Goal: Task Accomplishment & Management: Use online tool/utility

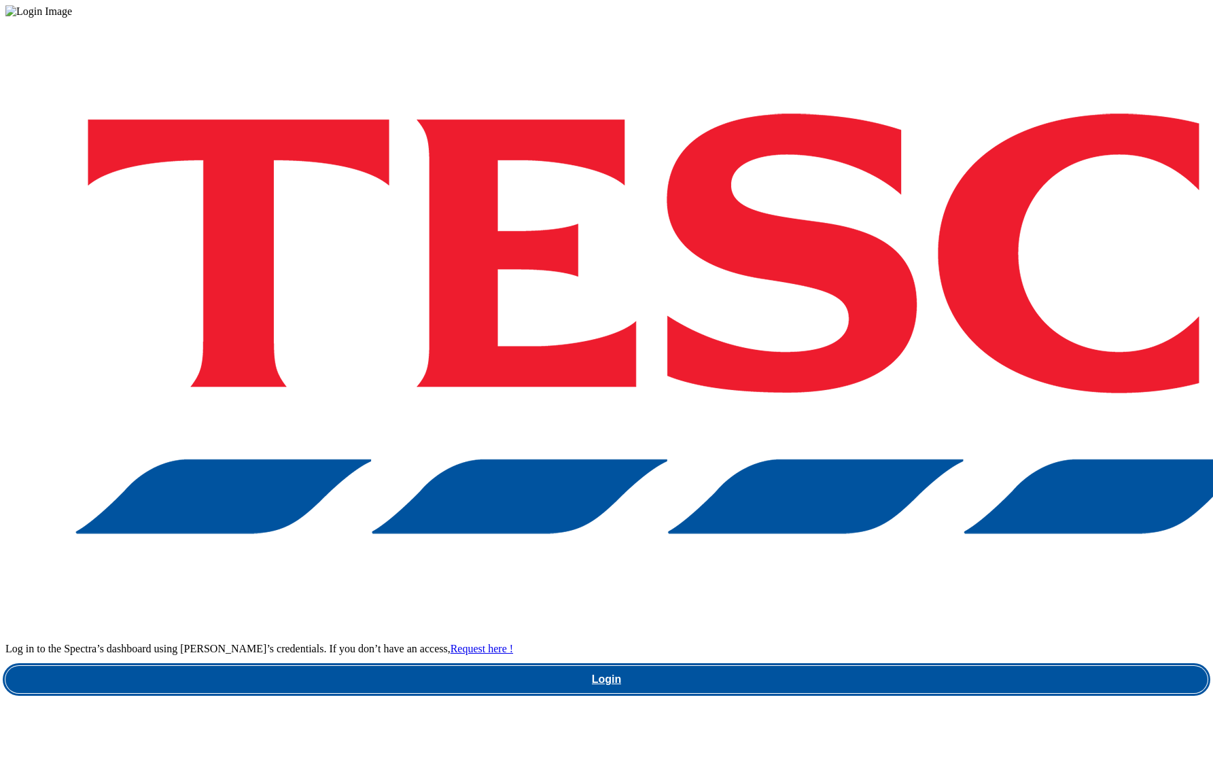
click at [917, 666] on link "Login" at bounding box center [606, 679] width 1202 height 27
click at [922, 666] on link "Login" at bounding box center [606, 679] width 1202 height 27
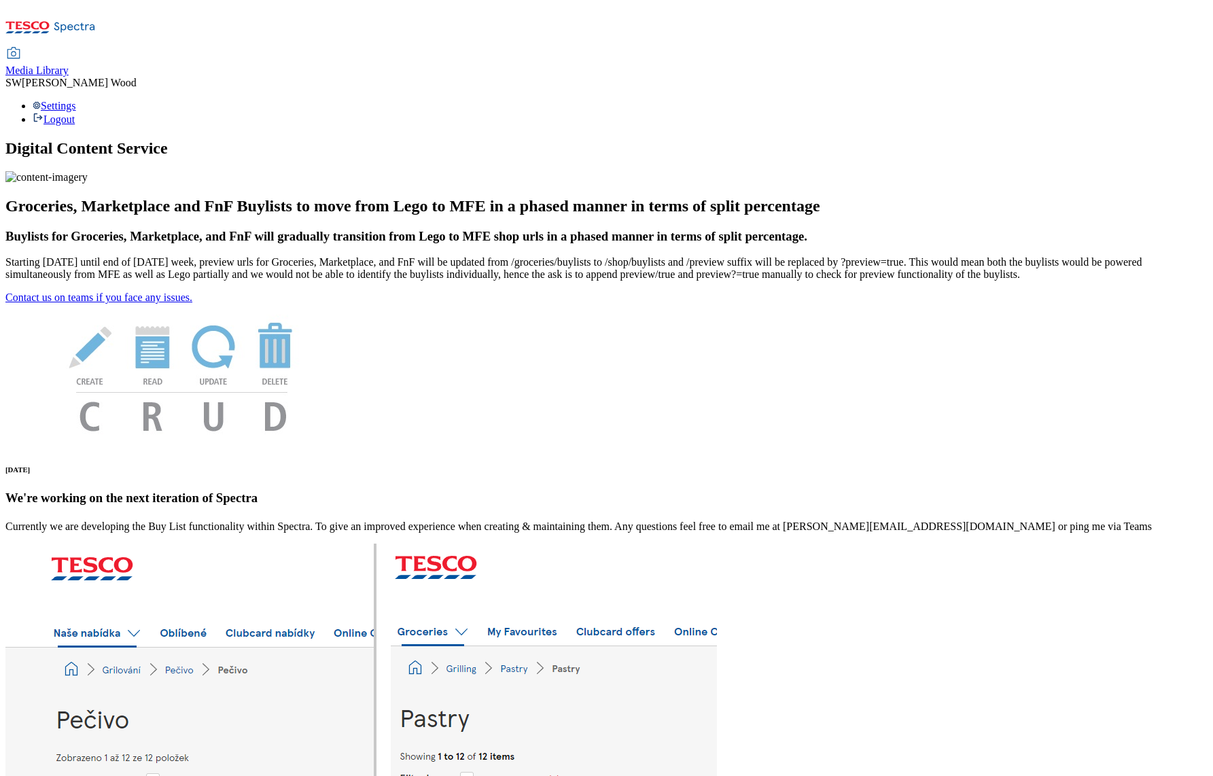
click at [69, 65] on span "Media Library" at bounding box center [36, 71] width 63 height 12
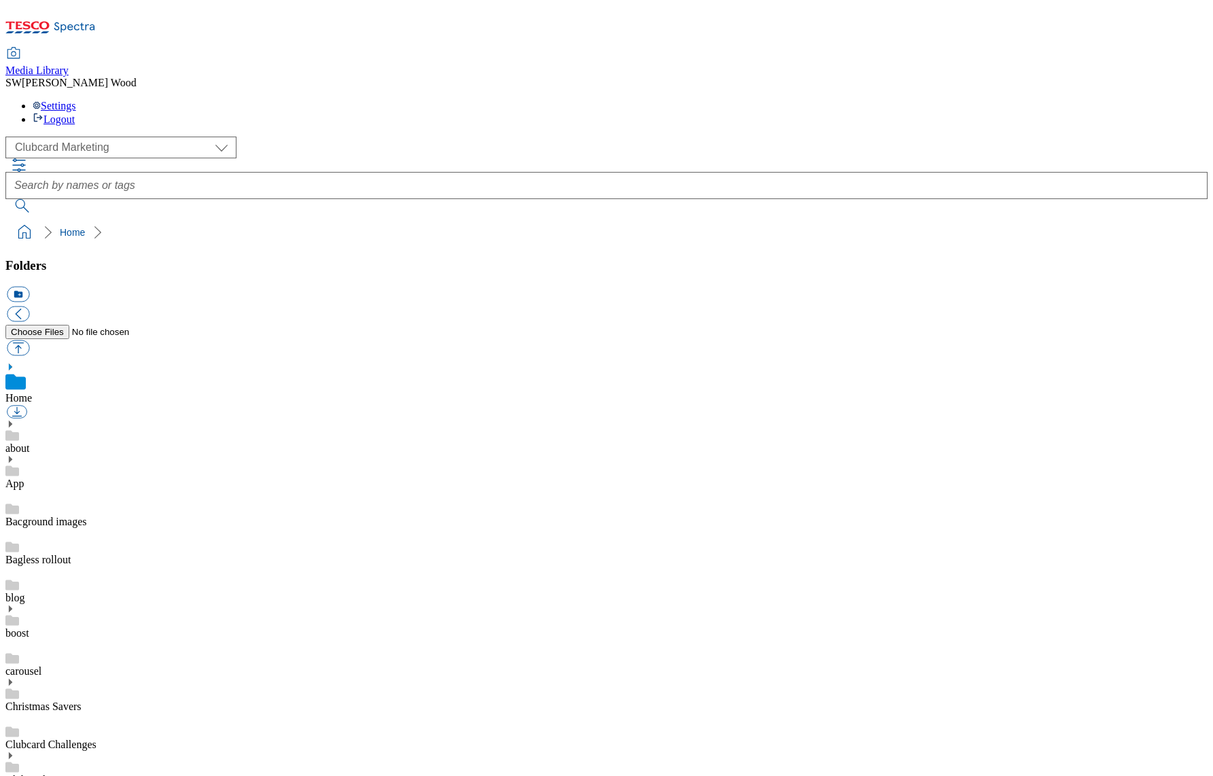
scroll to position [9, 0]
select select "flare-ghs-mktg"
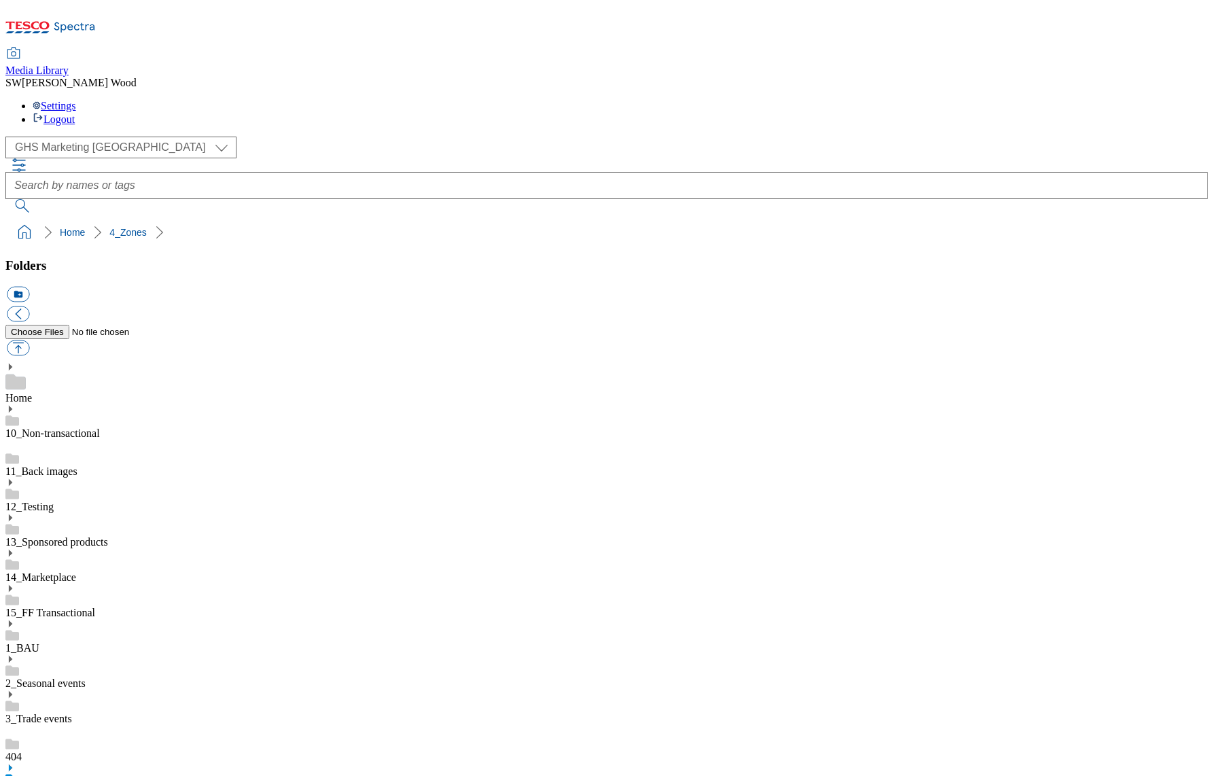
click at [15, 763] on icon at bounding box center [10, 768] width 10 height 10
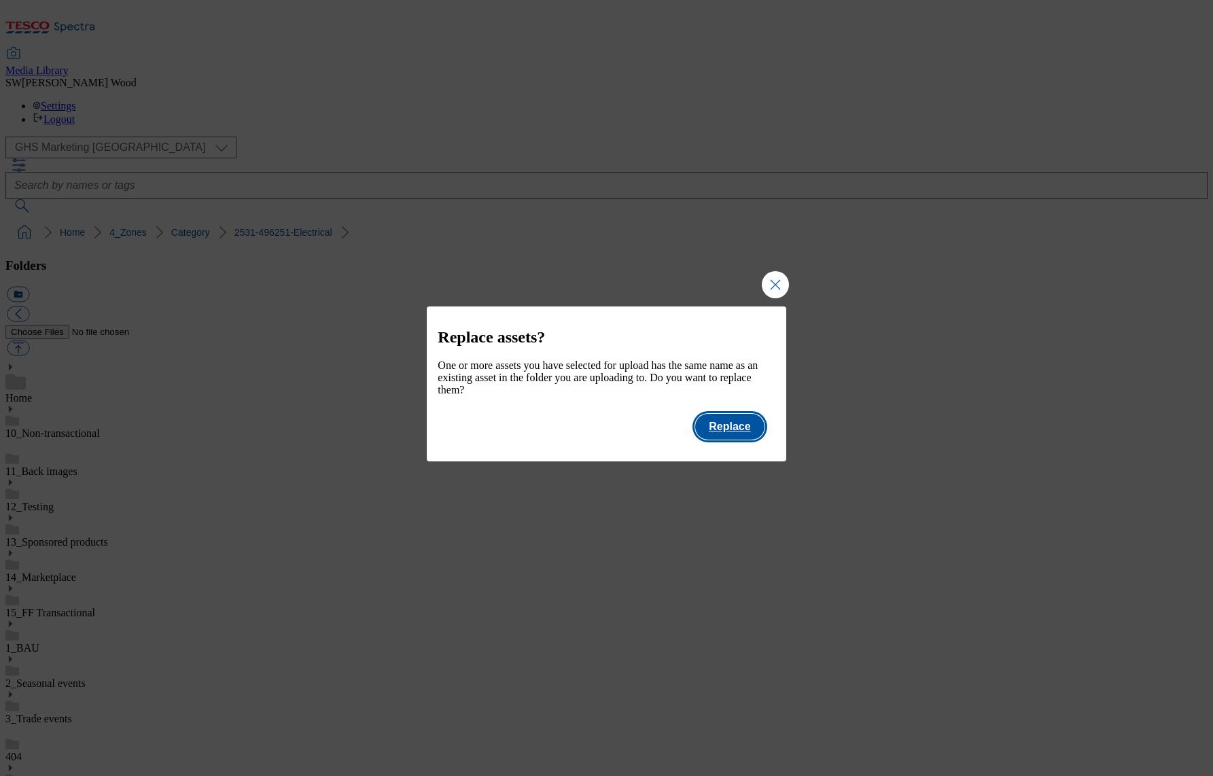
click at [735, 437] on button "Replace" at bounding box center [729, 427] width 69 height 26
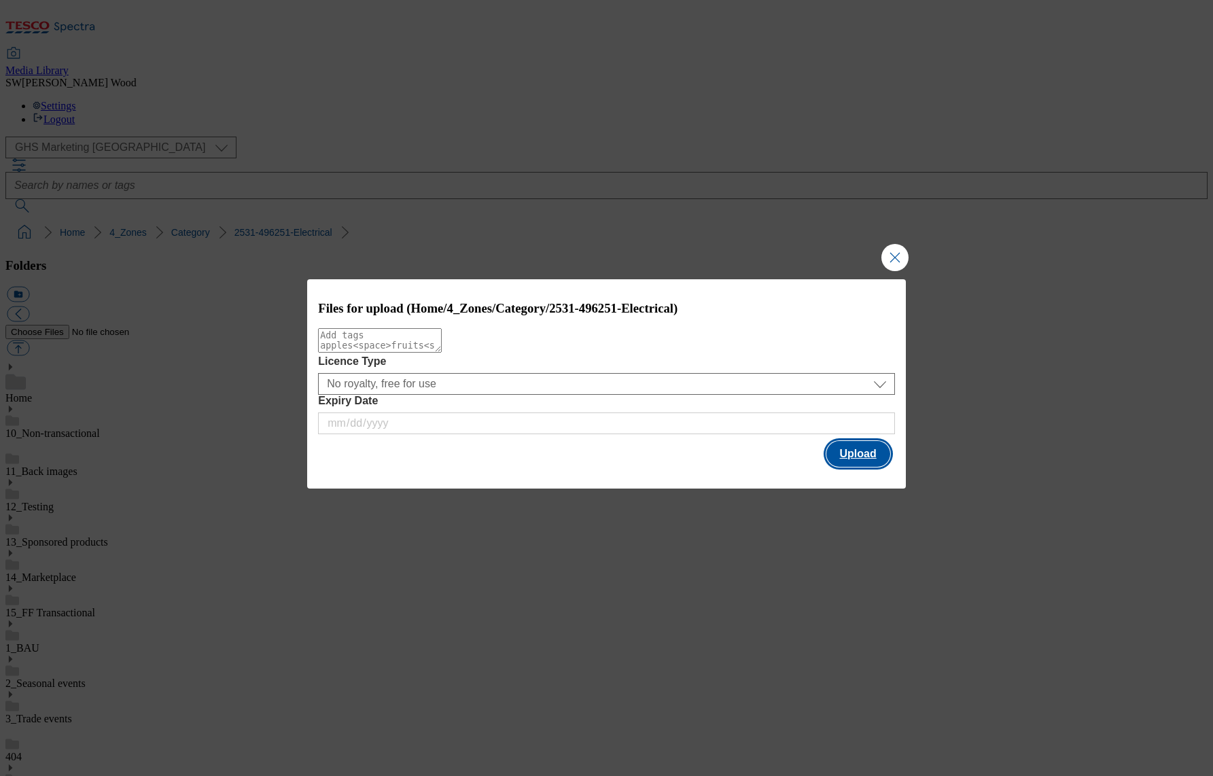
click at [865, 454] on button "Upload" at bounding box center [858, 454] width 64 height 26
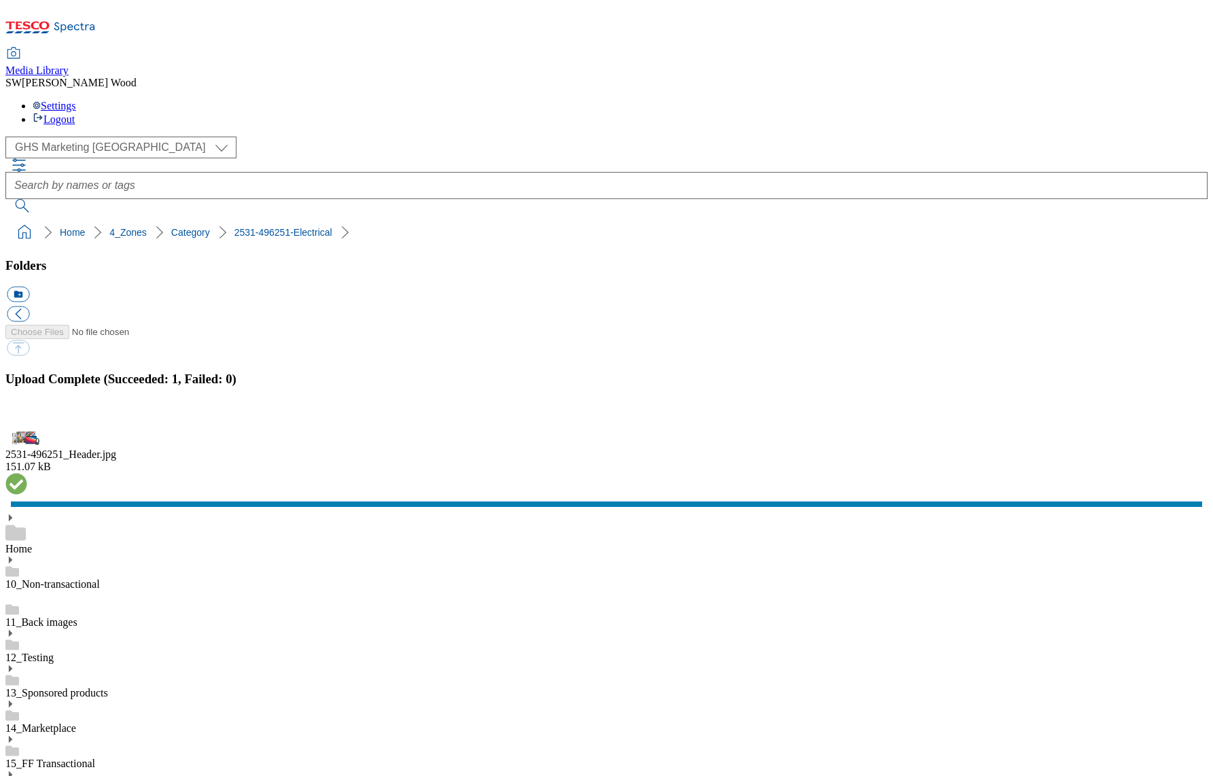
click at [27, 428] on button "button" at bounding box center [17, 421] width 20 height 13
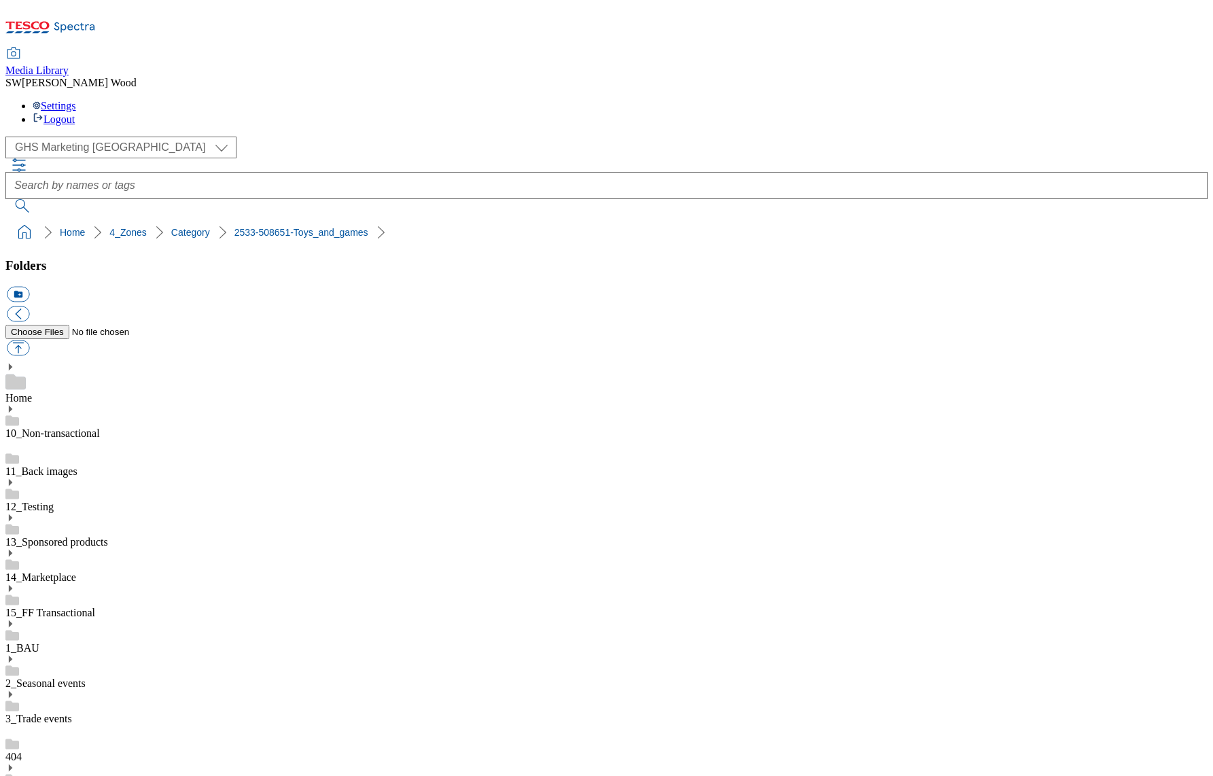
checkbox input "true"
drag, startPoint x: 876, startPoint y: 219, endPoint x: 829, endPoint y: 218, distance: 47.6
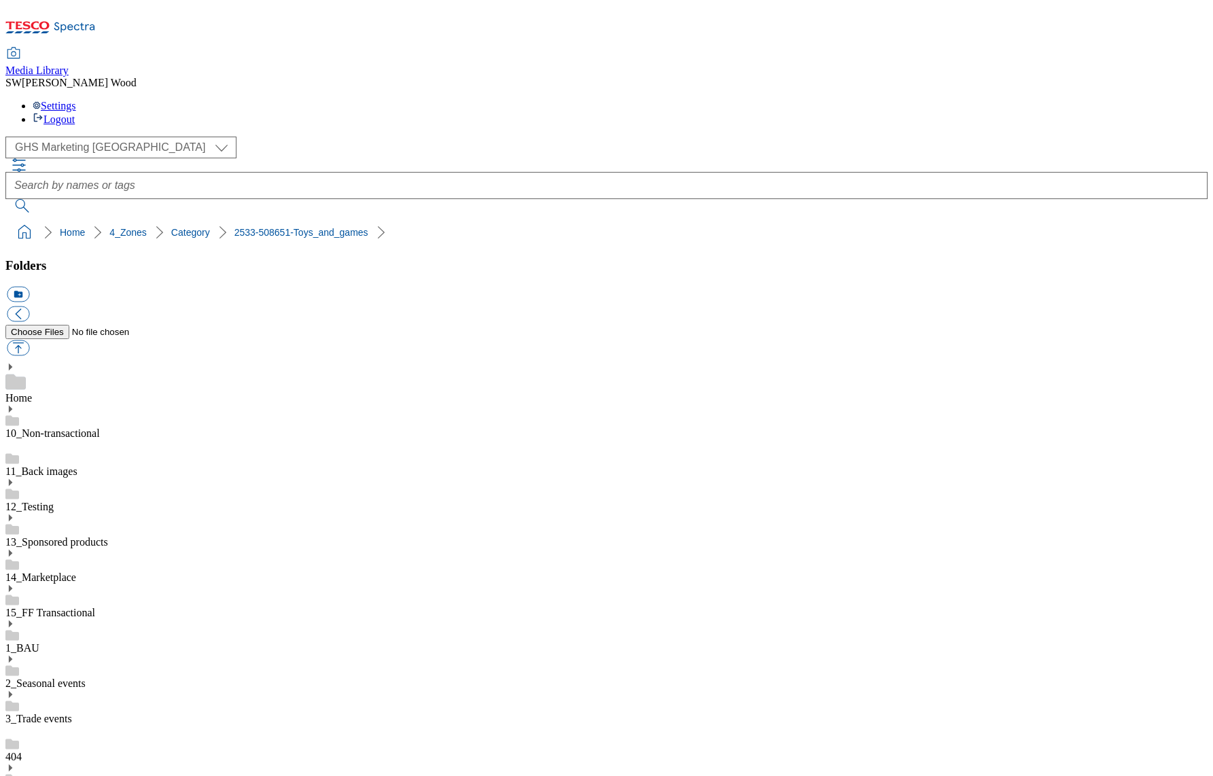
checkbox input "true"
drag, startPoint x: 709, startPoint y: 221, endPoint x: 586, endPoint y: 219, distance: 122.3
checkbox input "true"
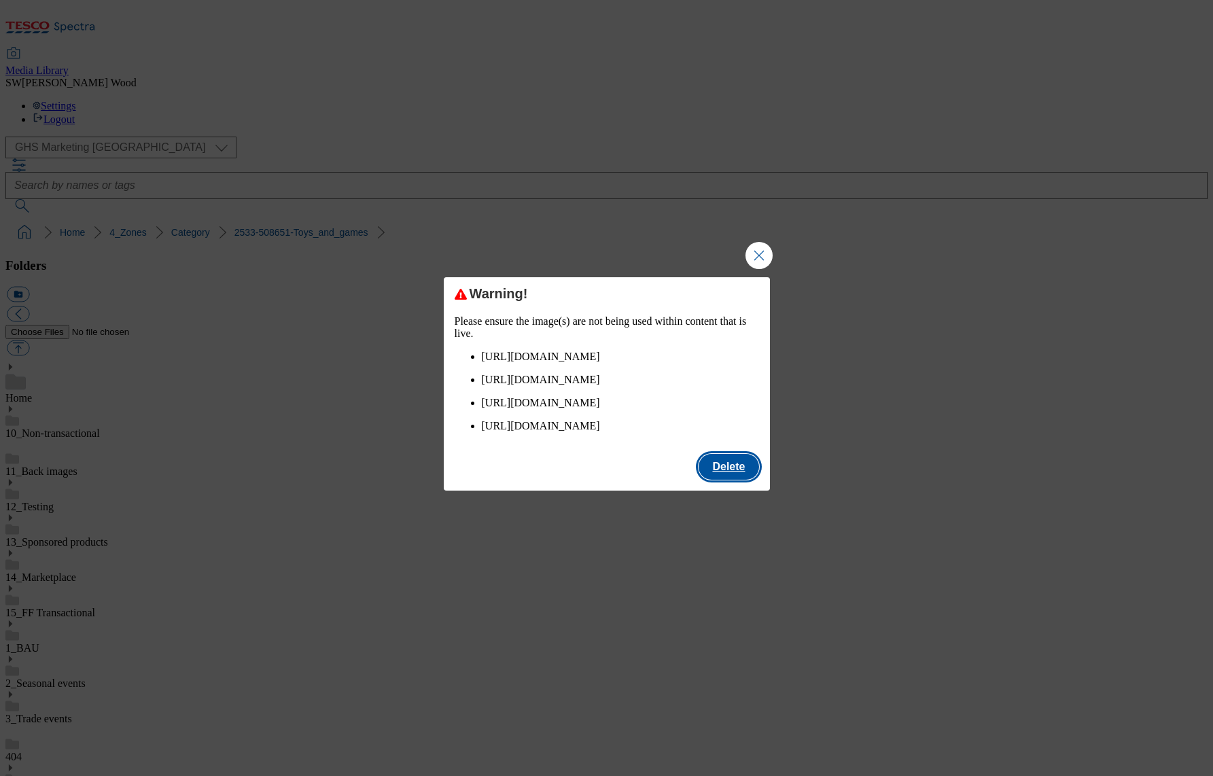
click at [733, 480] on button "Delete" at bounding box center [728, 467] width 60 height 26
checkbox input "false"
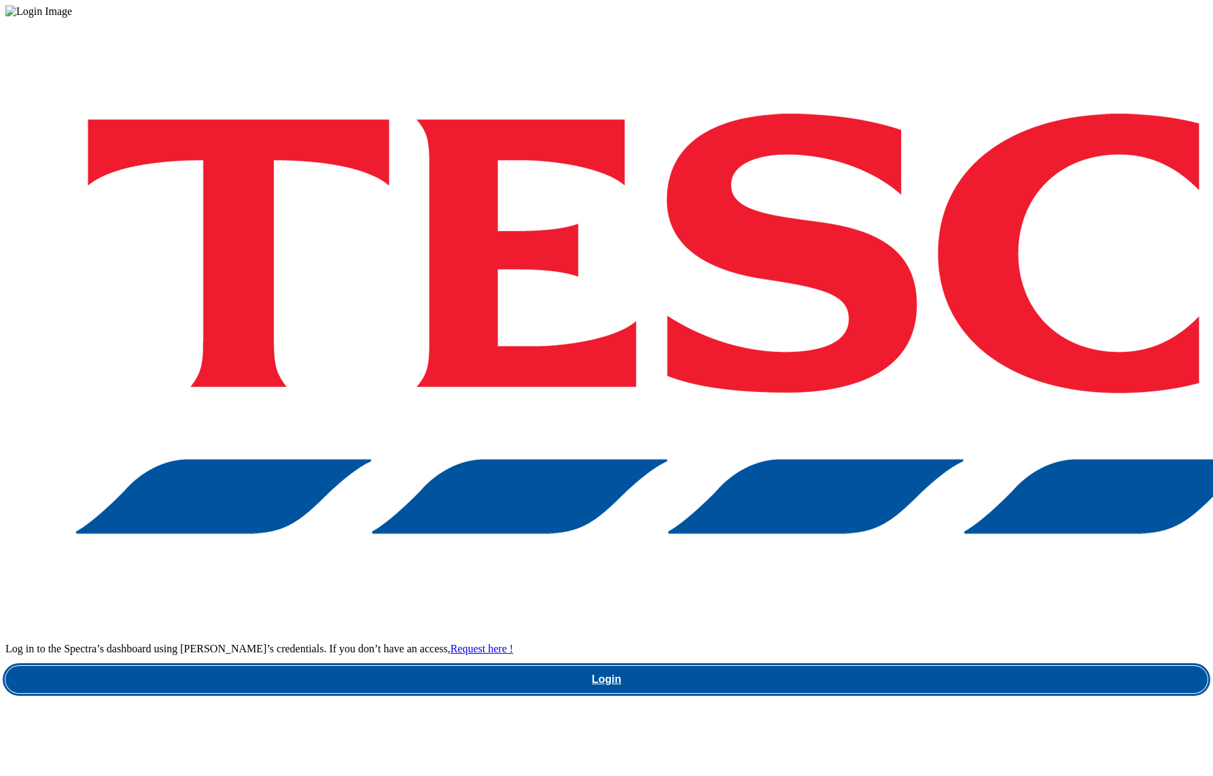
drag, startPoint x: 928, startPoint y: 439, endPoint x: 922, endPoint y: 435, distance: 7.0
click at [928, 666] on link "Login" at bounding box center [606, 679] width 1202 height 27
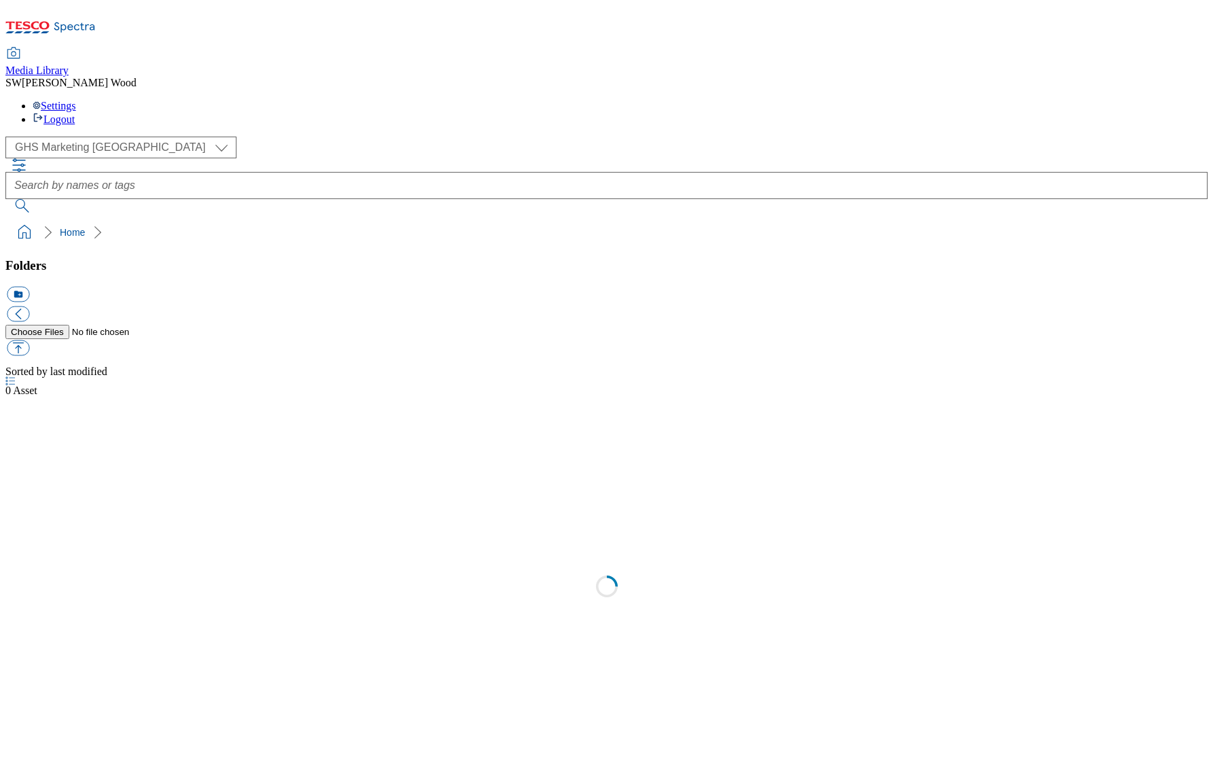
select select "flare-ghs-mktg"
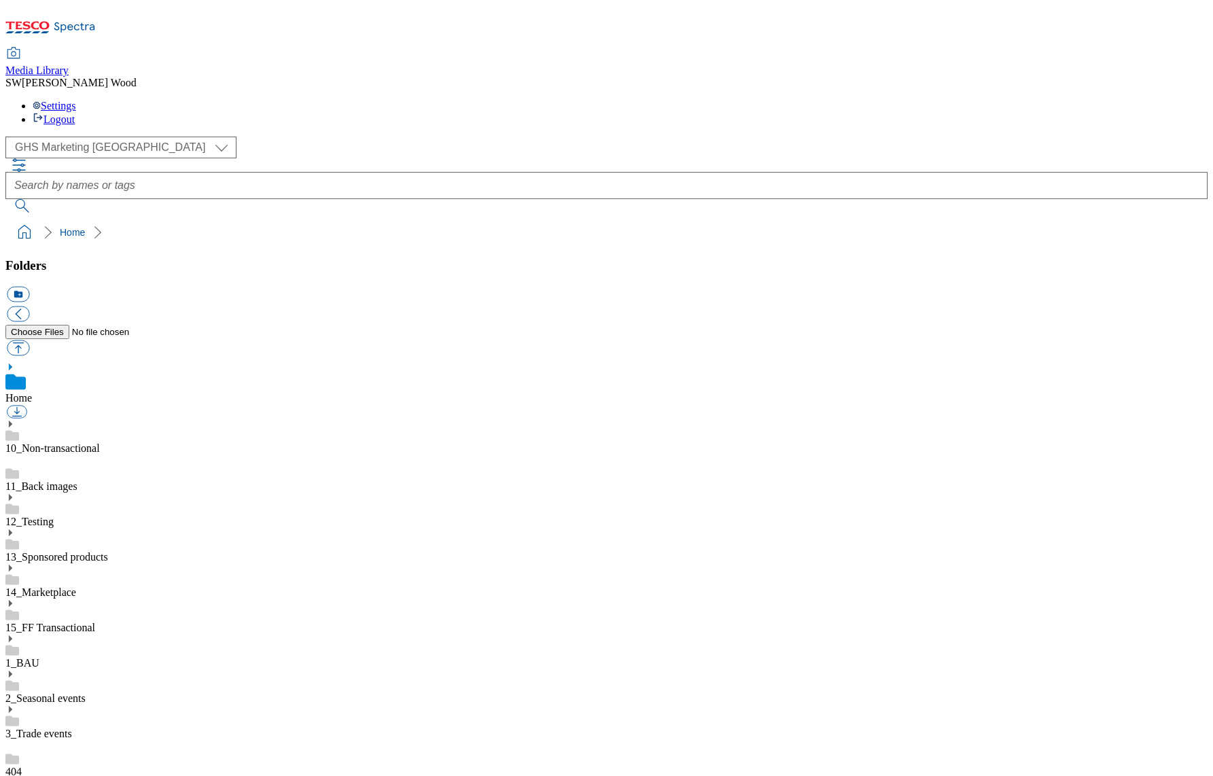
scroll to position [97, 0]
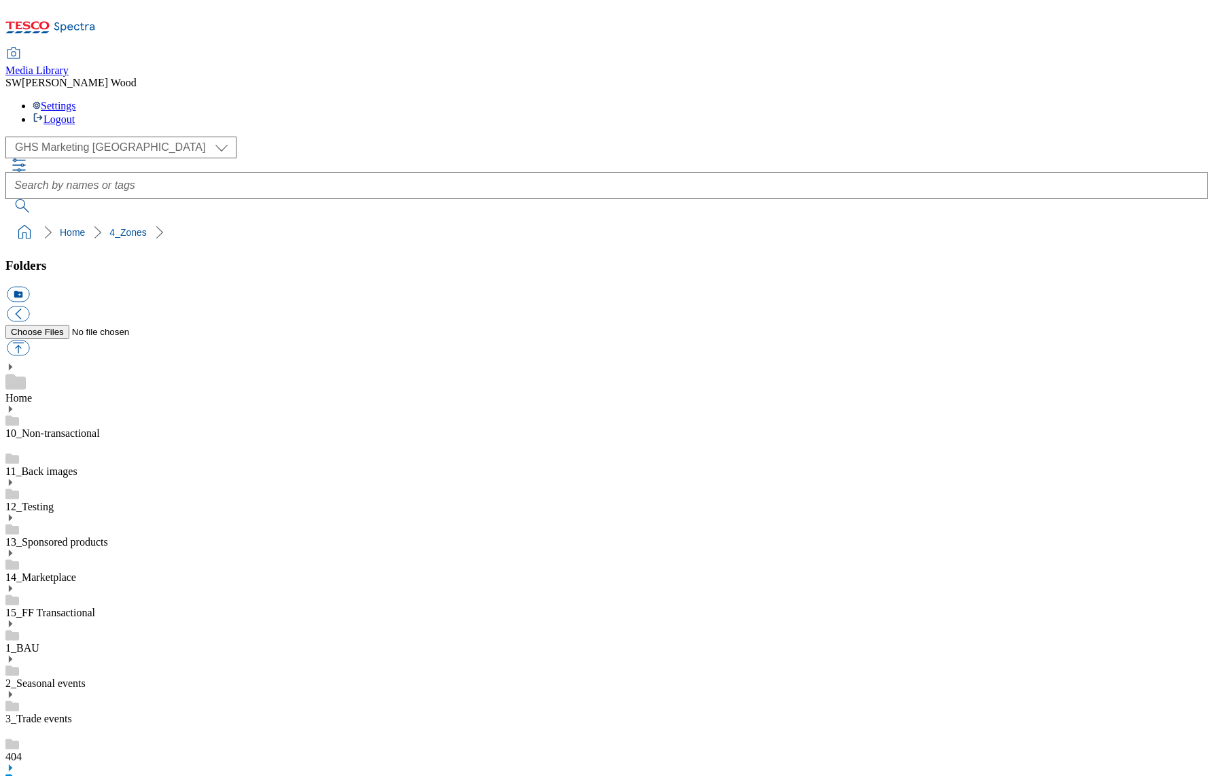
click at [15, 763] on icon at bounding box center [10, 768] width 10 height 10
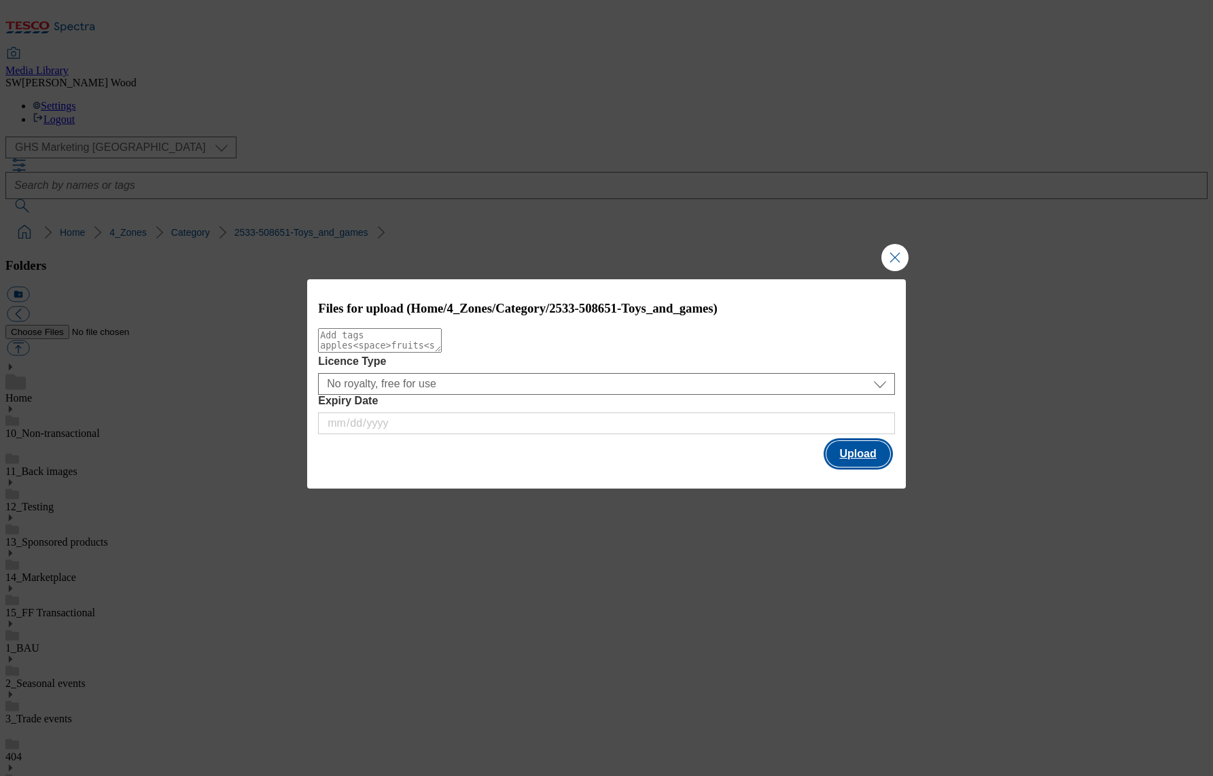
click at [859, 454] on button "Upload" at bounding box center [858, 454] width 64 height 26
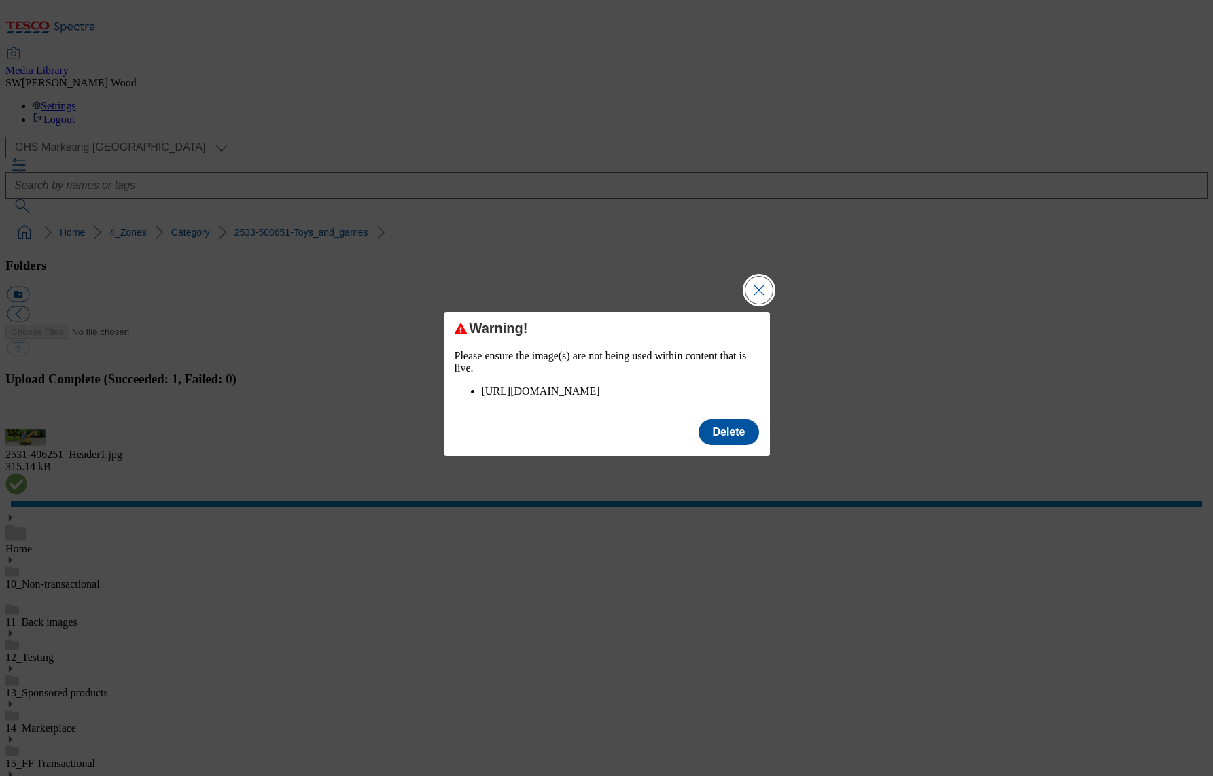
click at [763, 276] on button "Close Modal" at bounding box center [758, 289] width 27 height 27
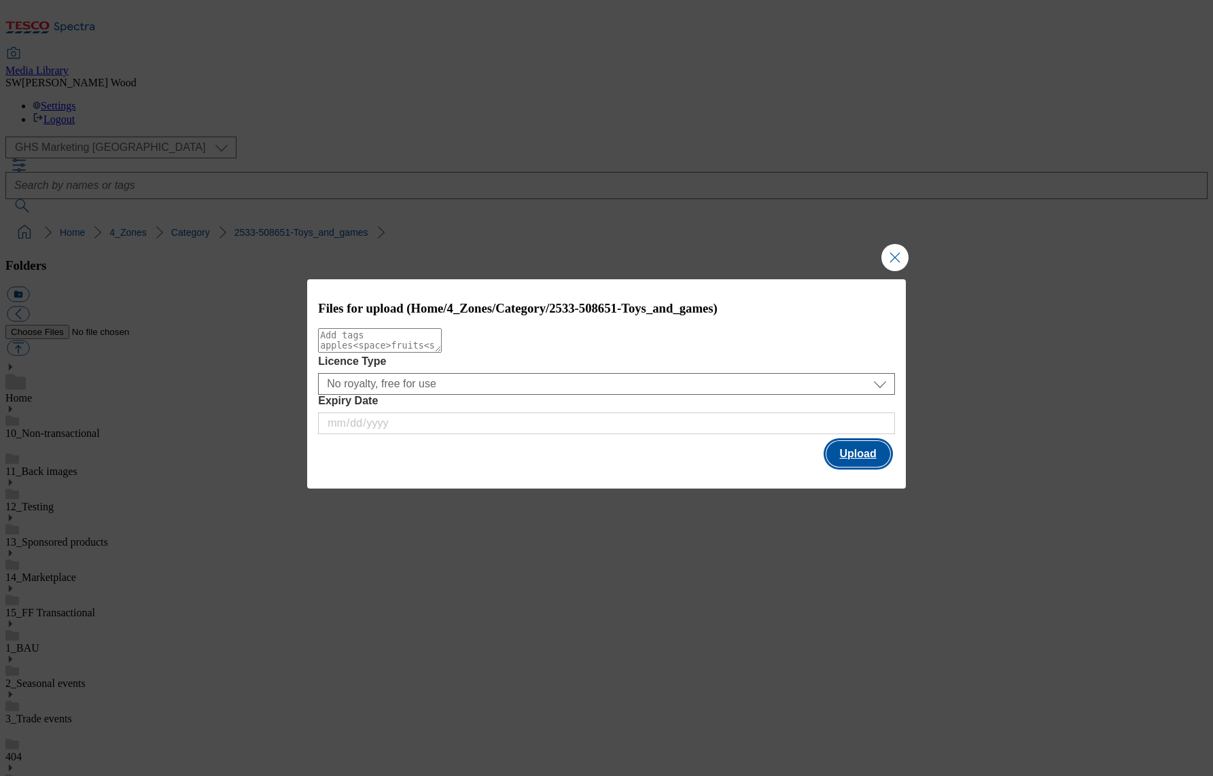
click at [849, 455] on button "Upload" at bounding box center [858, 454] width 64 height 26
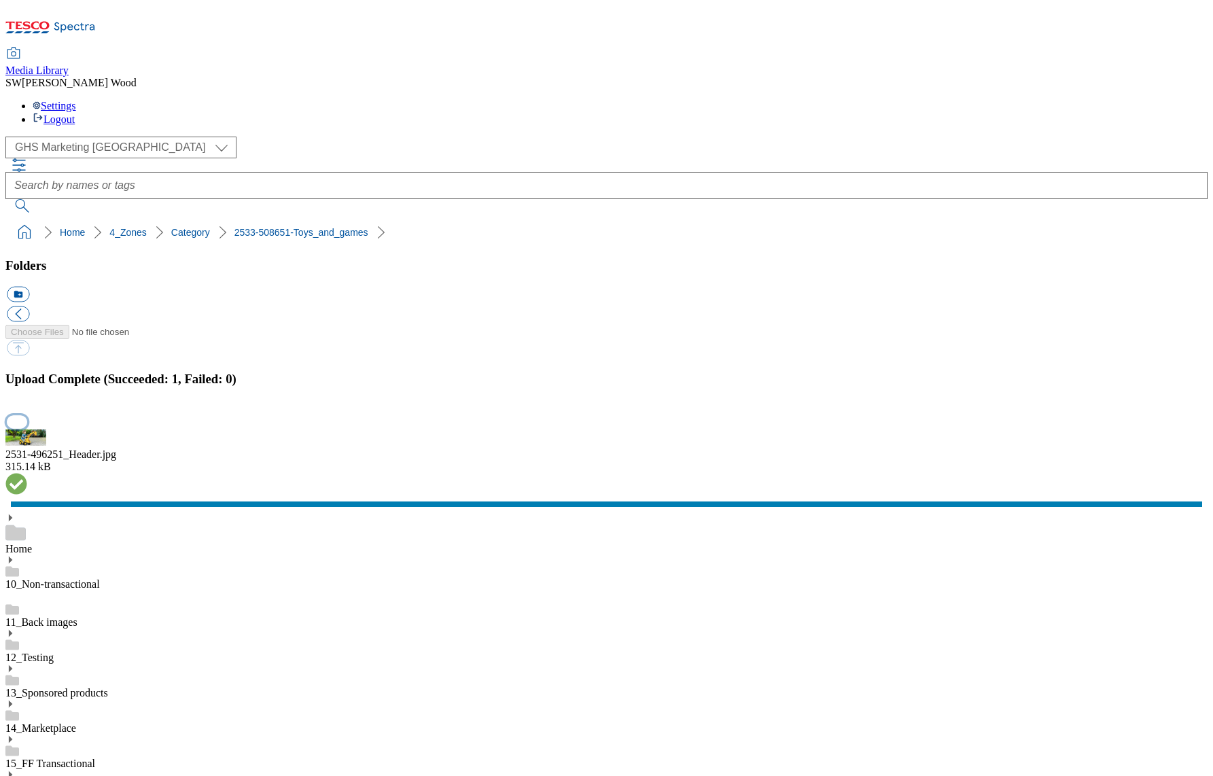
click at [27, 428] on button "button" at bounding box center [17, 421] width 20 height 13
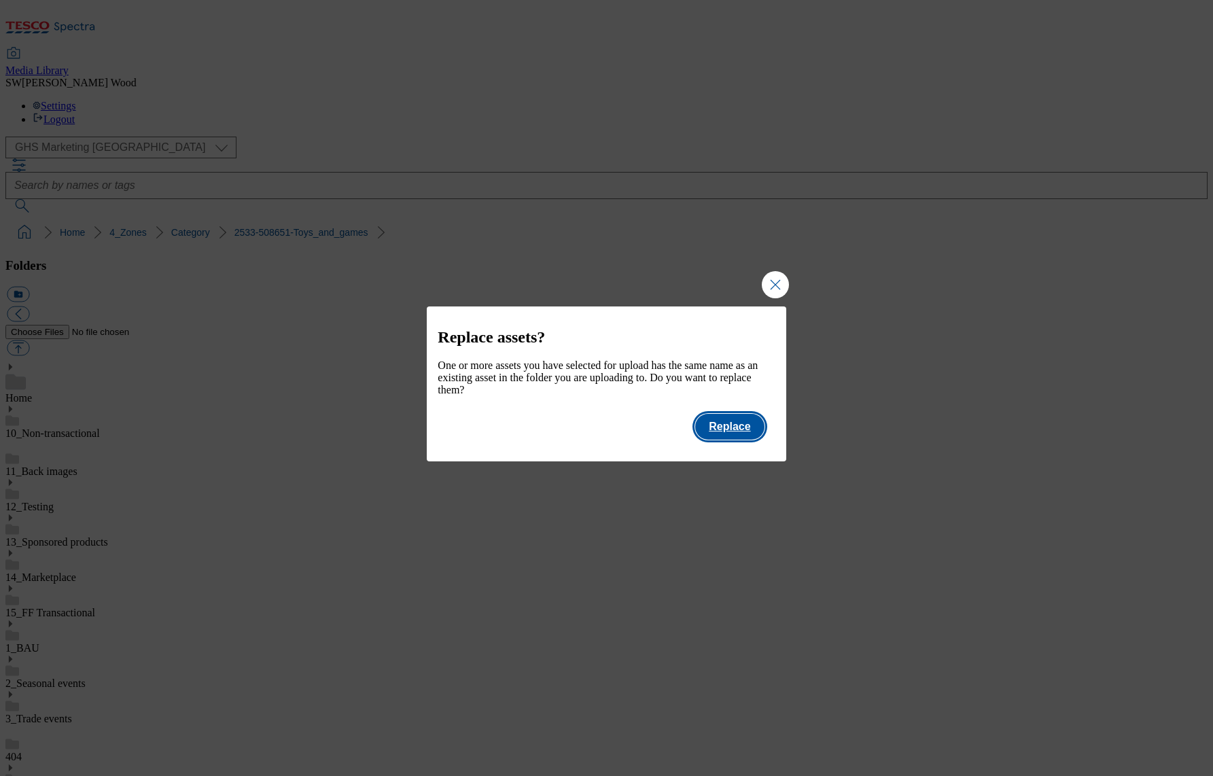
click at [742, 431] on button "Replace" at bounding box center [729, 427] width 69 height 26
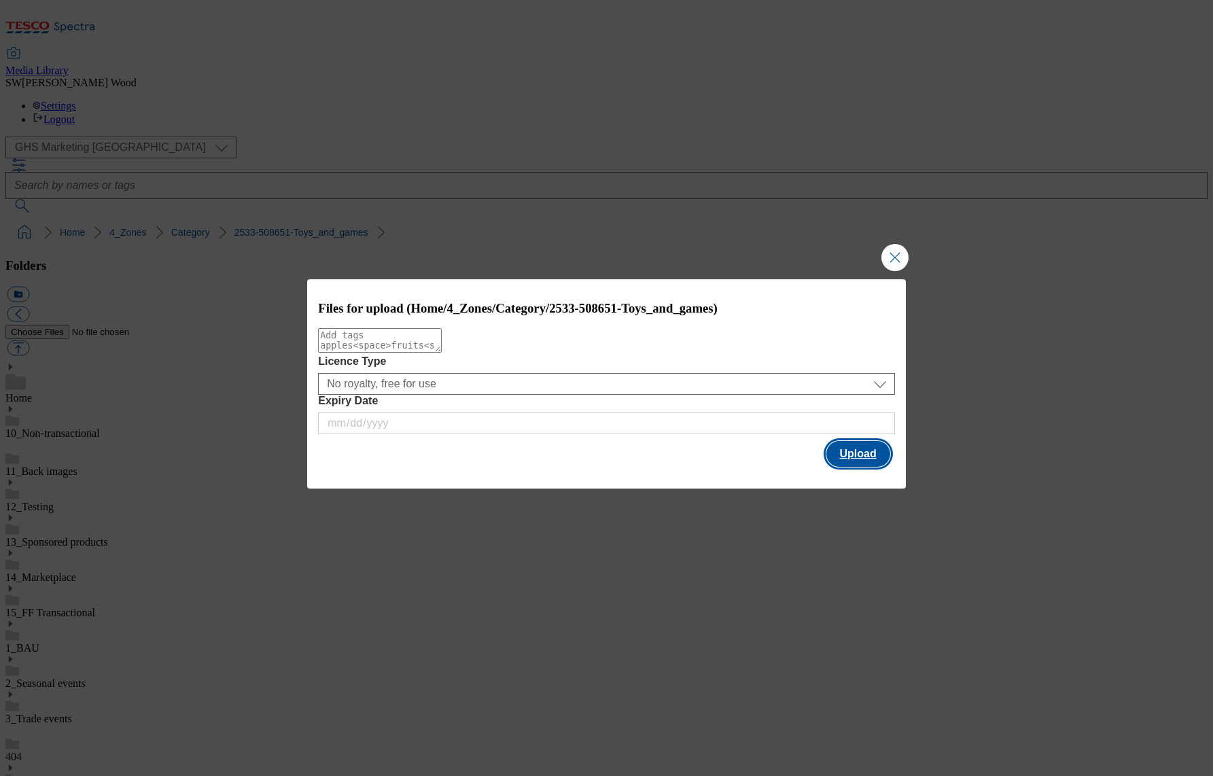
click at [866, 456] on button "Upload" at bounding box center [858, 454] width 64 height 26
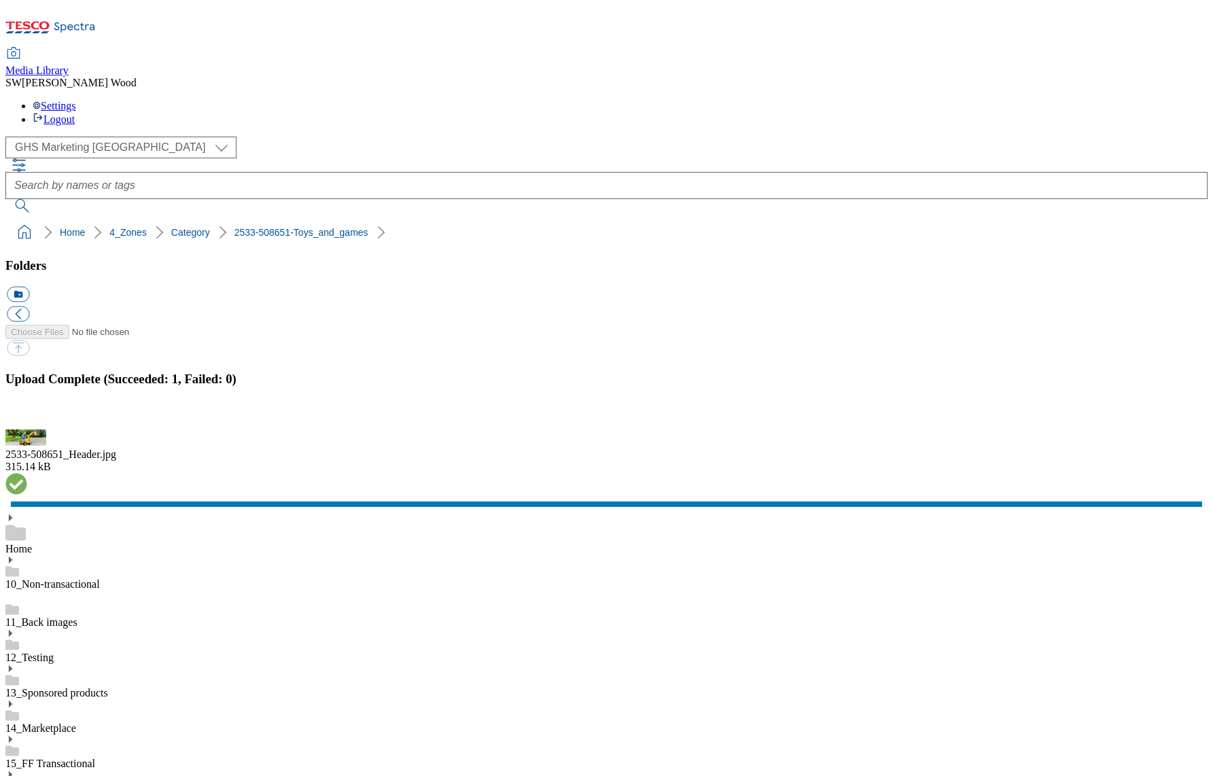
click at [27, 428] on button "button" at bounding box center [17, 421] width 20 height 13
